Goal: Task Accomplishment & Management: Use online tool/utility

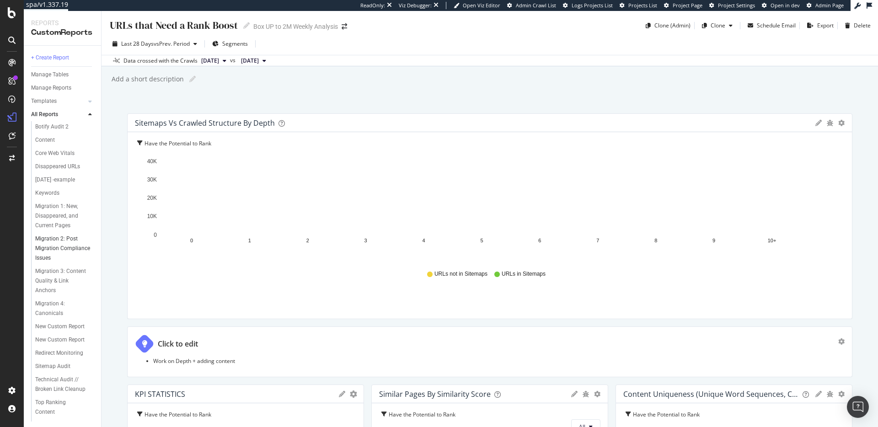
scroll to position [65, 0]
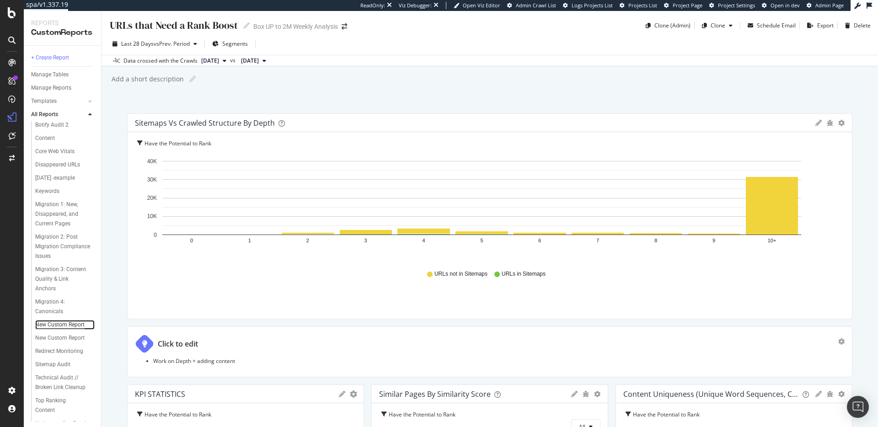
click at [72, 330] on div "New Custom Report" at bounding box center [59, 325] width 49 height 10
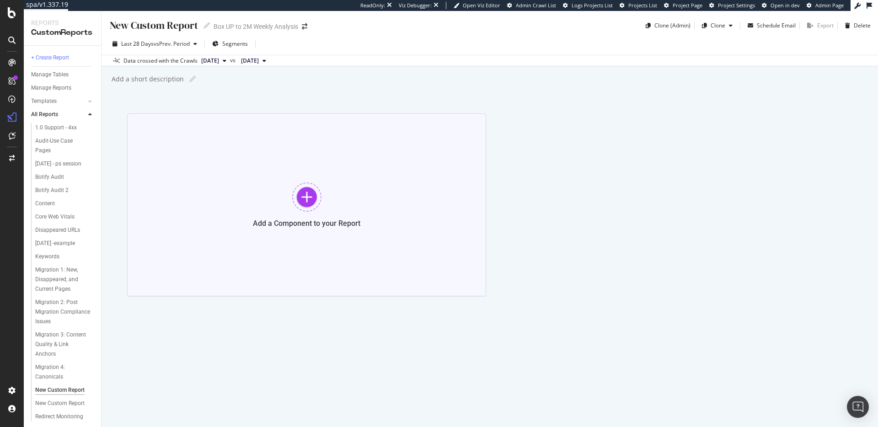
click at [319, 176] on div "Add a Component to your Report" at bounding box center [306, 204] width 359 height 183
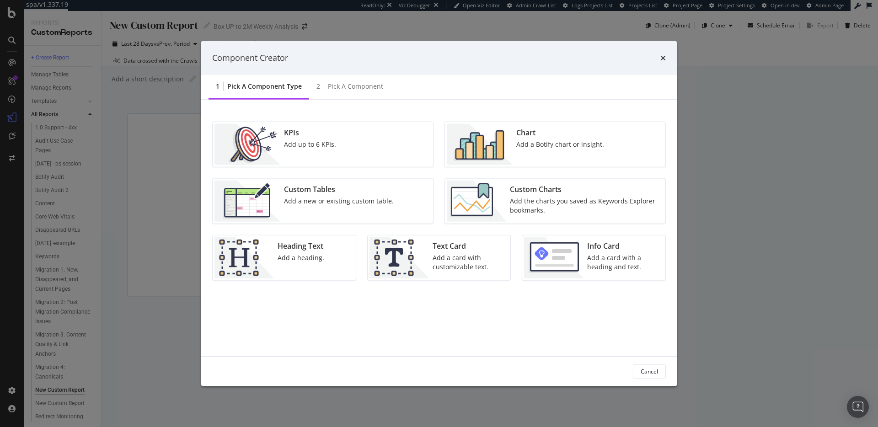
click at [527, 139] on div "Add a Botify chart or insight." at bounding box center [560, 143] width 88 height 9
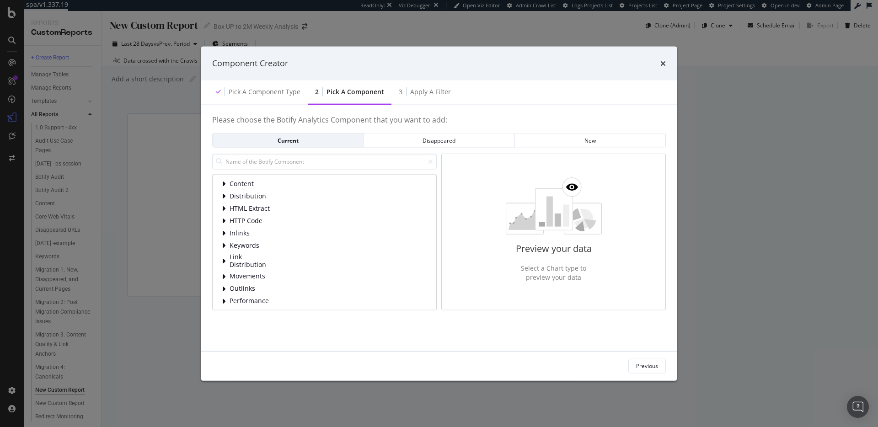
click at [270, 190] on div "Content Distribution HTML Extract HTTP Code Inlinks Keywords Link Distribution …" at bounding box center [324, 248] width 205 height 139
click at [270, 187] on div "Content" at bounding box center [324, 183] width 205 height 9
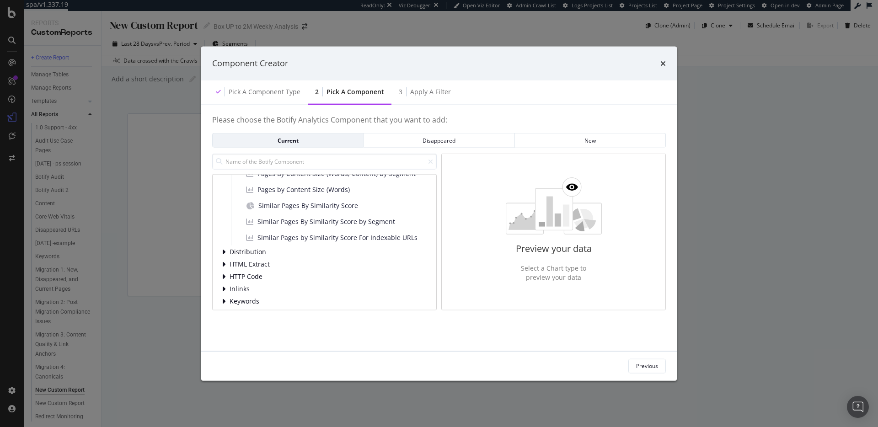
scroll to position [364, 0]
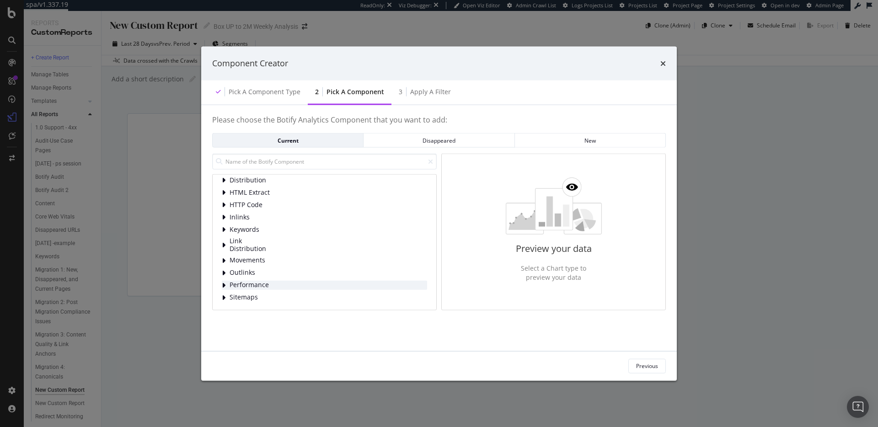
click at [285, 281] on div "Performance" at bounding box center [324, 284] width 205 height 9
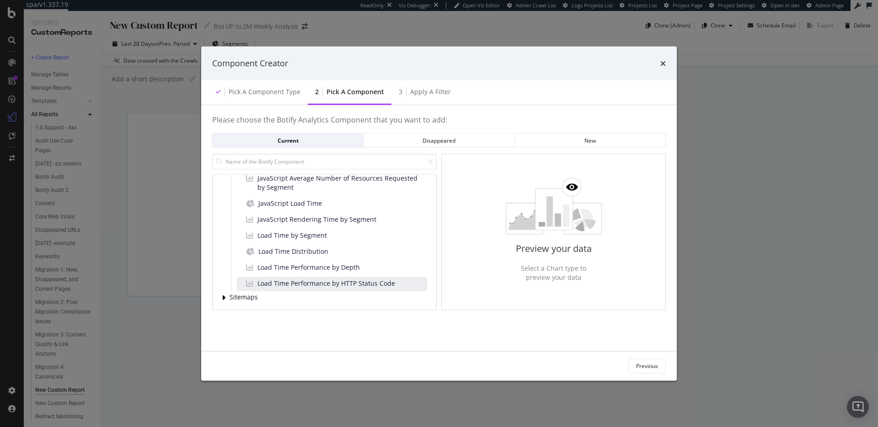
click at [279, 289] on div "Load Time Performance by HTTP Status Code" at bounding box center [332, 284] width 190 height 14
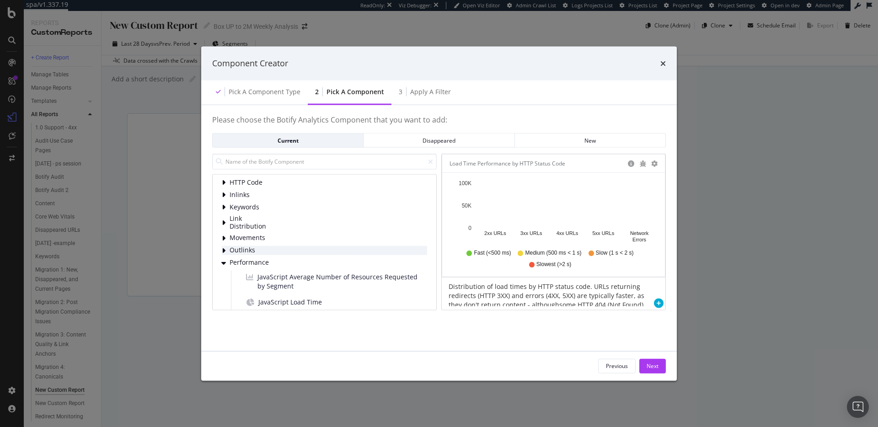
scroll to position [353, 0]
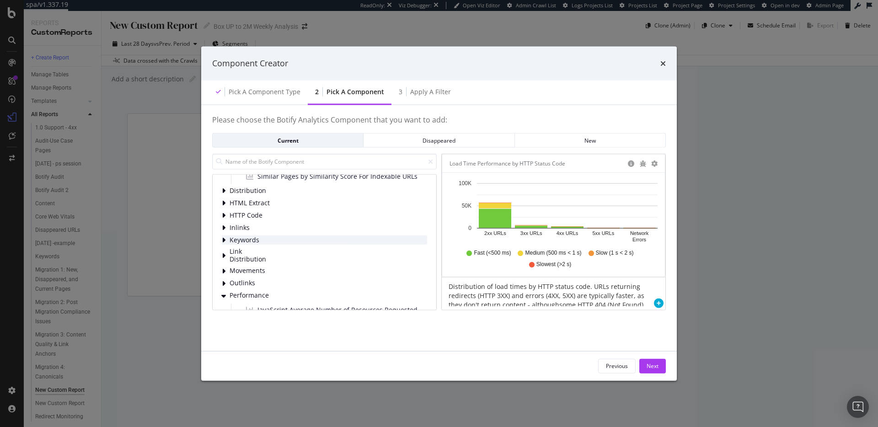
click at [273, 237] on div "Keywords" at bounding box center [324, 240] width 205 height 9
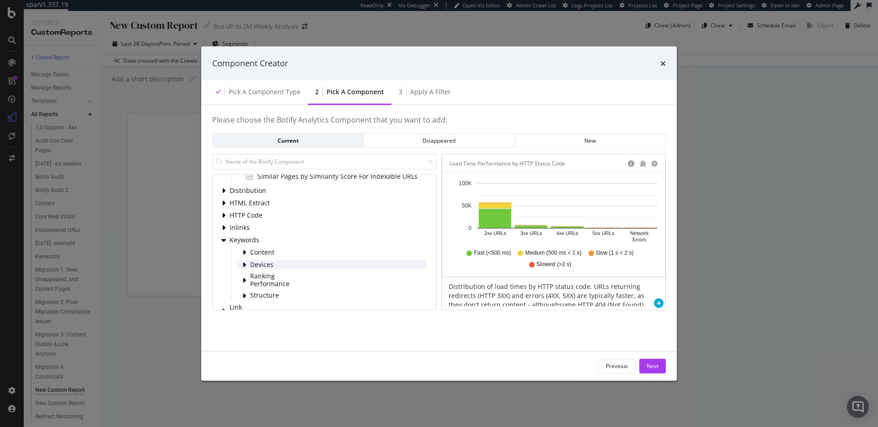
scroll to position [405, 0]
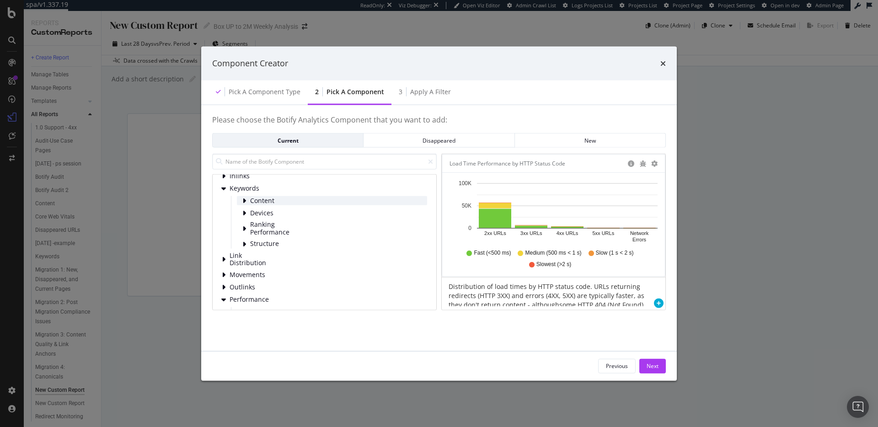
click at [293, 204] on div "Content" at bounding box center [332, 200] width 190 height 9
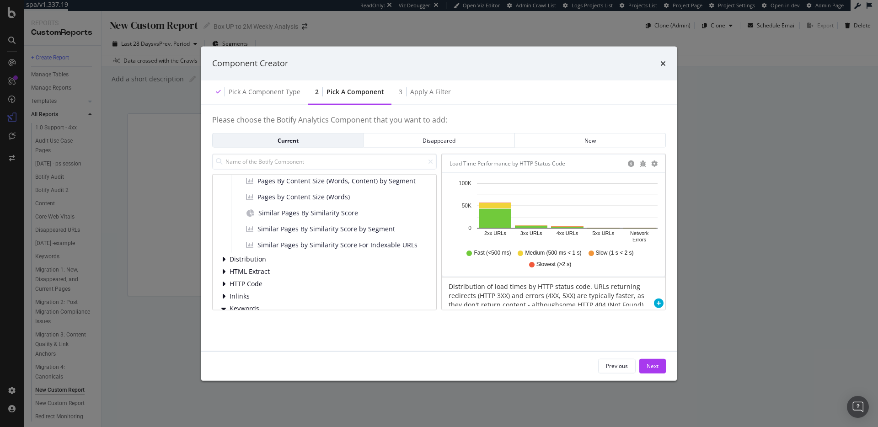
scroll to position [257, 0]
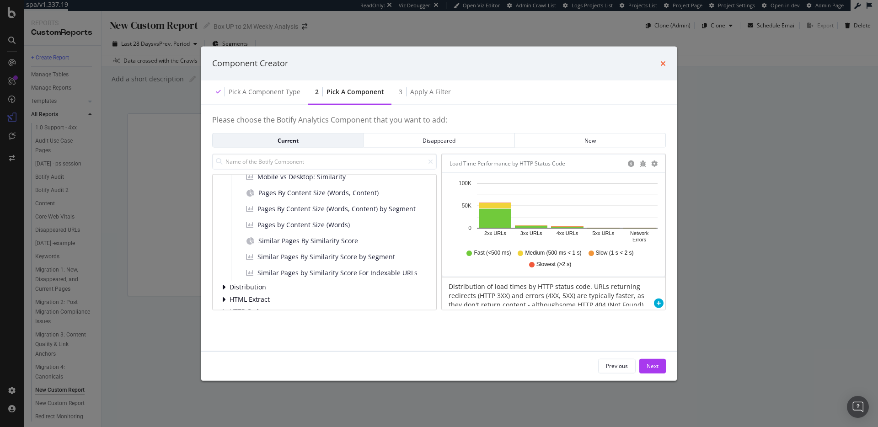
click at [663, 59] on icon "times" at bounding box center [662, 62] width 5 height 7
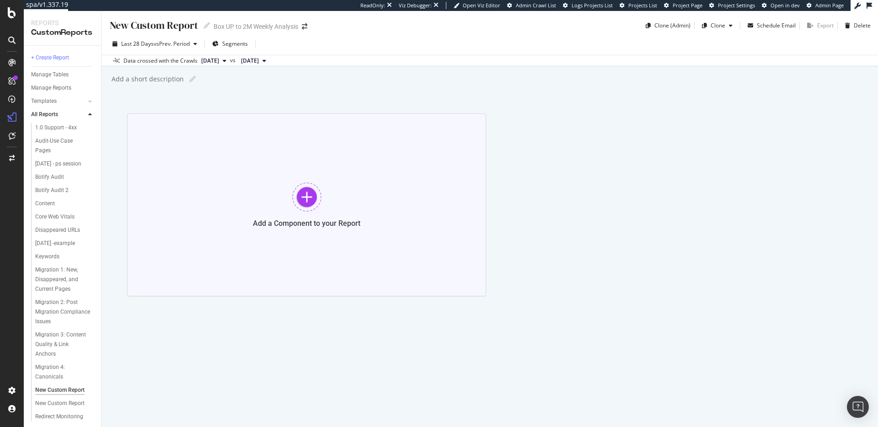
click at [333, 196] on div "Add a Component to your Report" at bounding box center [306, 204] width 359 height 183
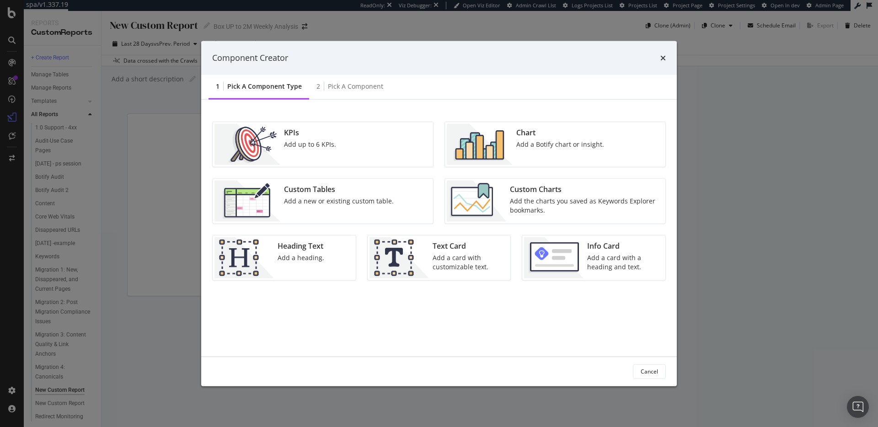
click at [378, 208] on div "Custom Tables Add a new or existing custom table." at bounding box center [338, 200] width 117 height 41
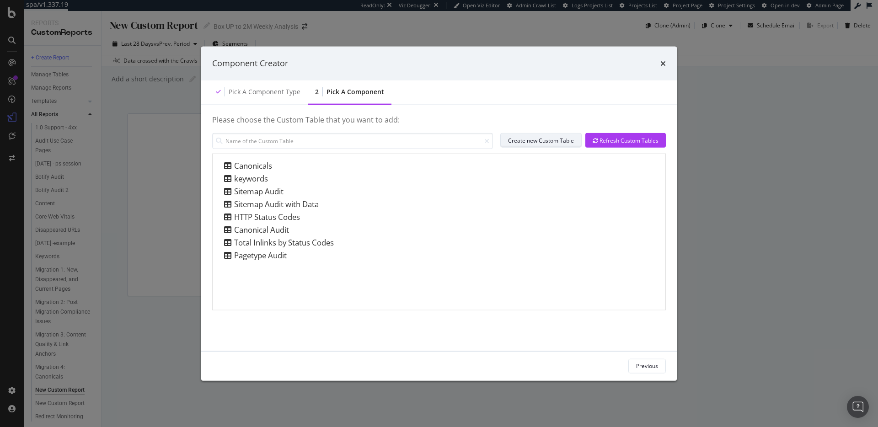
click at [530, 133] on button "Create new Custom Table" at bounding box center [540, 140] width 81 height 15
click at [664, 63] on icon "times" at bounding box center [662, 62] width 5 height 7
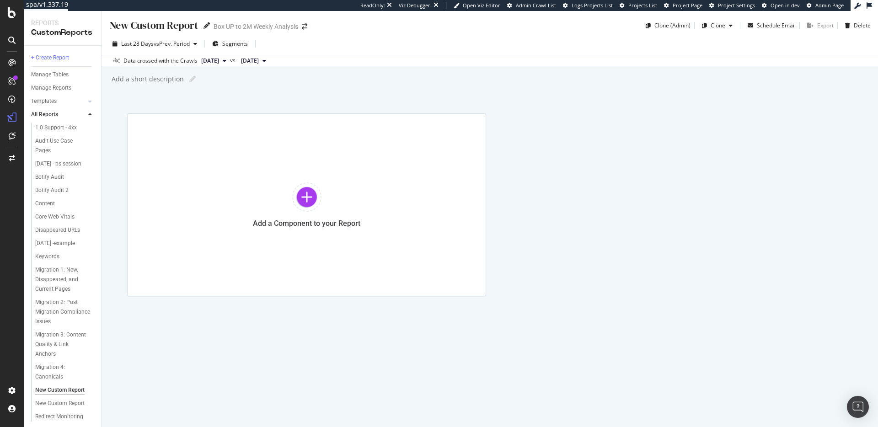
click at [206, 25] on icon at bounding box center [206, 25] width 6 height 6
type input "Adobe Visits Report"
click at [278, 96] on div "Adobe Visits Report Adobe Visits Report Box UP to 2M Weekly Analysis Clone (Adm…" at bounding box center [490, 219] width 776 height 416
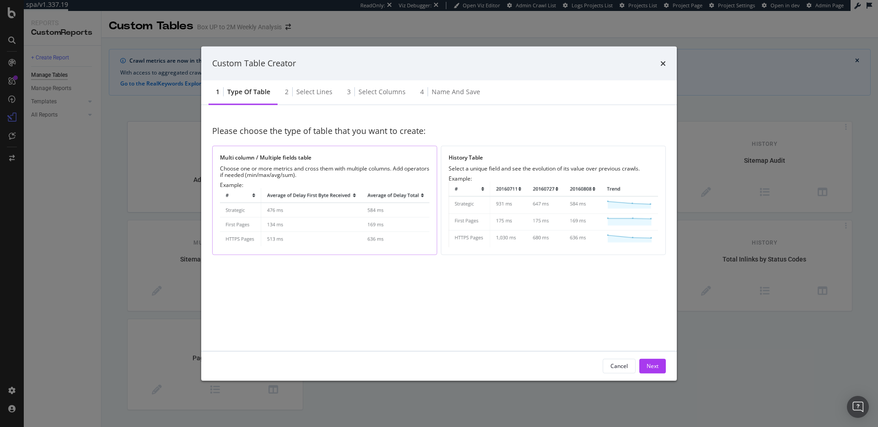
click at [361, 182] on div "Example:" at bounding box center [324, 215] width 209 height 66
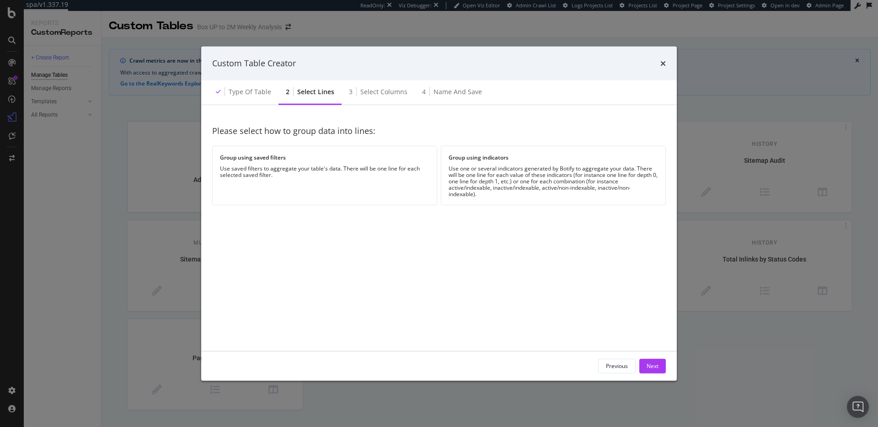
drag, startPoint x: 660, startPoint y: 65, endPoint x: 534, endPoint y: 12, distance: 136.7
click at [659, 65] on div "Custom Table Creator" at bounding box center [439, 64] width 454 height 12
